Goal: Check status: Check status

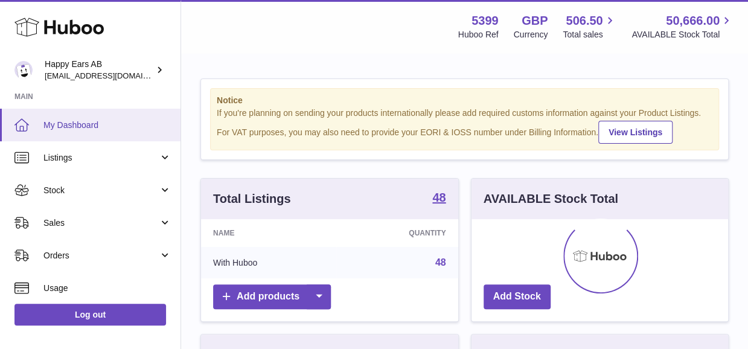
scroll to position [188, 257]
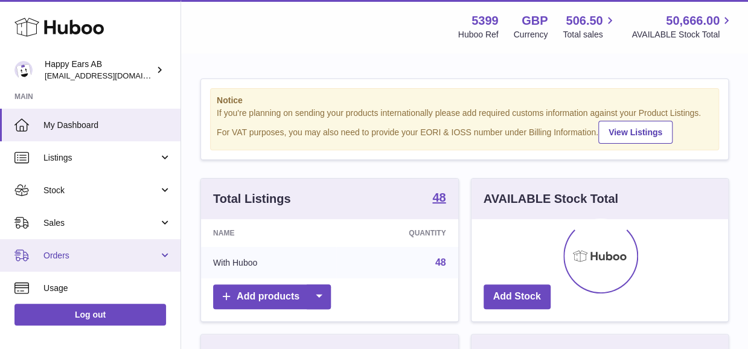
click at [66, 263] on link "Orders" at bounding box center [90, 255] width 181 height 33
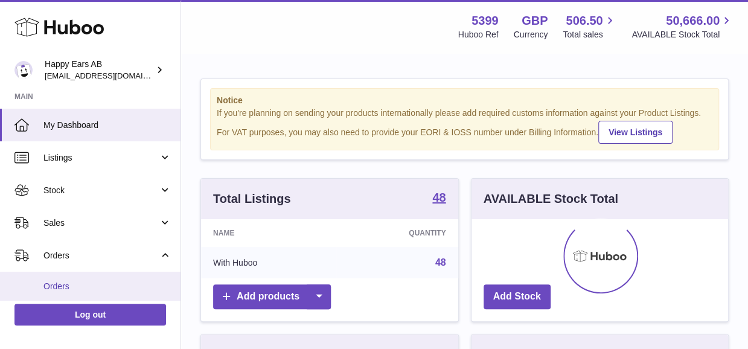
click at [71, 288] on span "Orders" at bounding box center [107, 286] width 128 height 11
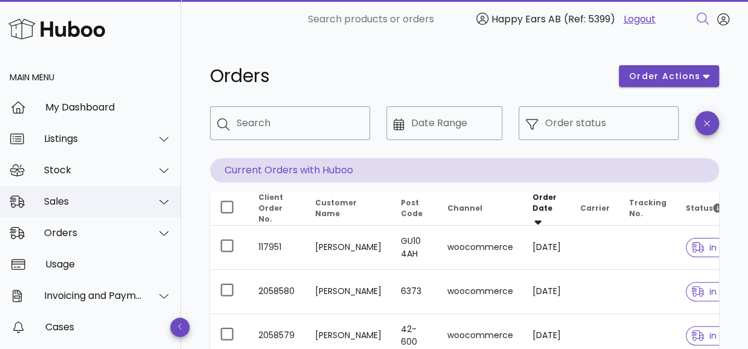
drag, startPoint x: 91, startPoint y: 204, endPoint x: 88, endPoint y: 212, distance: 8.2
click at [91, 205] on div "Sales" at bounding box center [93, 201] width 98 height 11
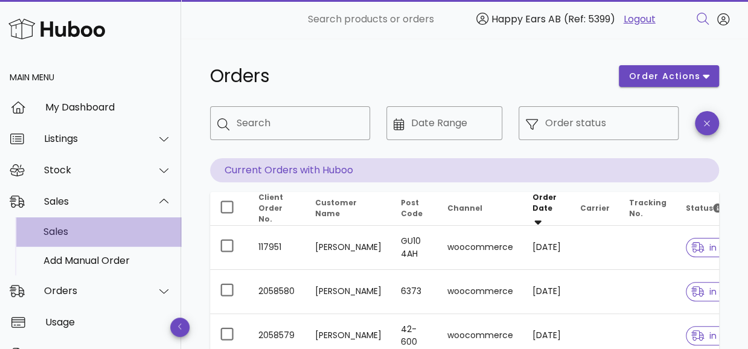
click at [77, 229] on div "Sales" at bounding box center [107, 231] width 128 height 11
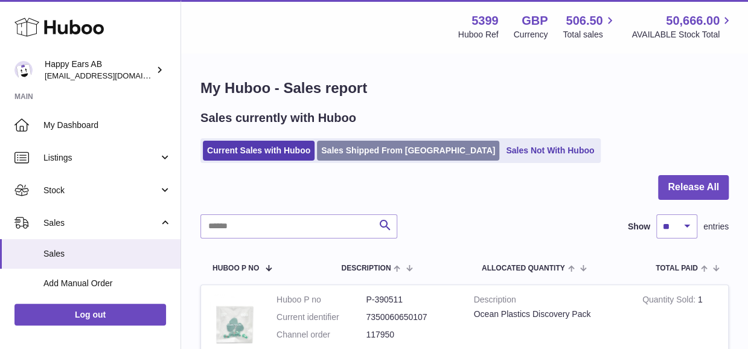
click at [387, 153] on link "Sales Shipped From [GEOGRAPHIC_DATA]" at bounding box center [408, 151] width 182 height 20
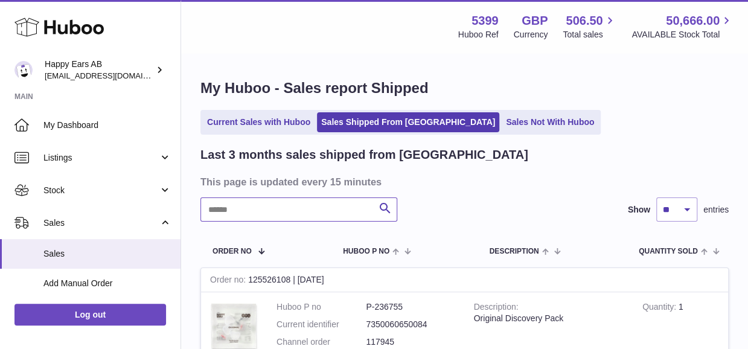
click at [284, 202] on input "text" at bounding box center [298, 209] width 197 height 24
paste input "*******"
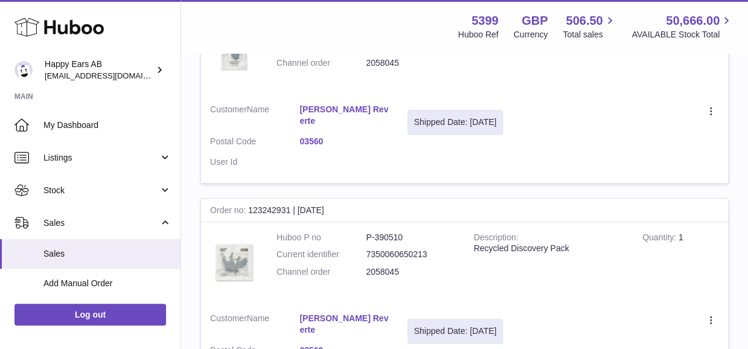
scroll to position [362, 0]
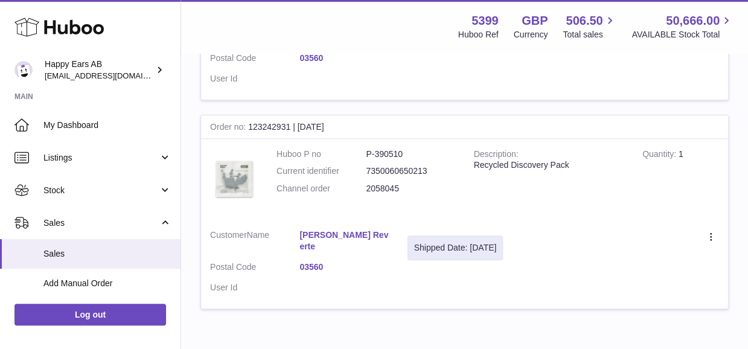
type input "*******"
